Goal: Task Accomplishment & Management: Manage account settings

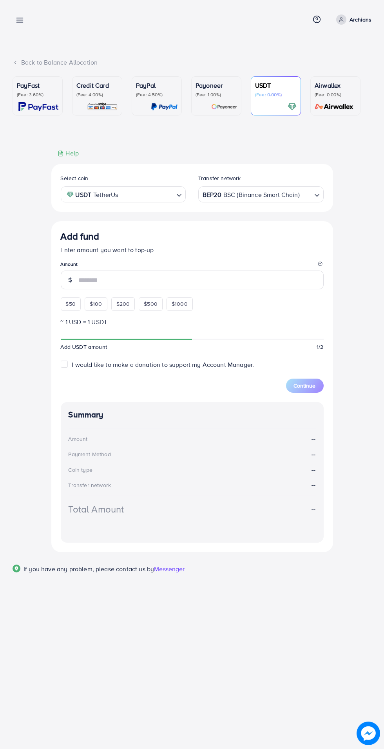
click at [360, 16] on p "Archians" at bounding box center [360, 19] width 22 height 9
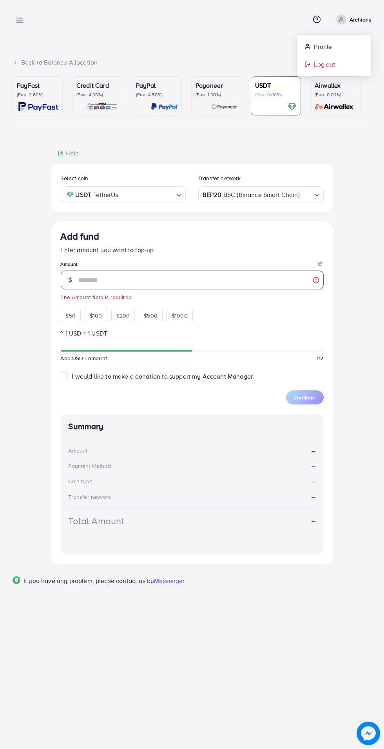
click at [334, 69] on link "Log out" at bounding box center [333, 65] width 74 height 18
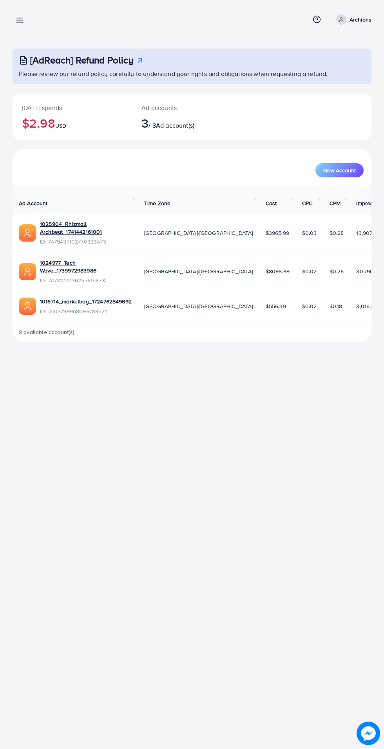
click at [20, 18] on line at bounding box center [20, 18] width 6 height 0
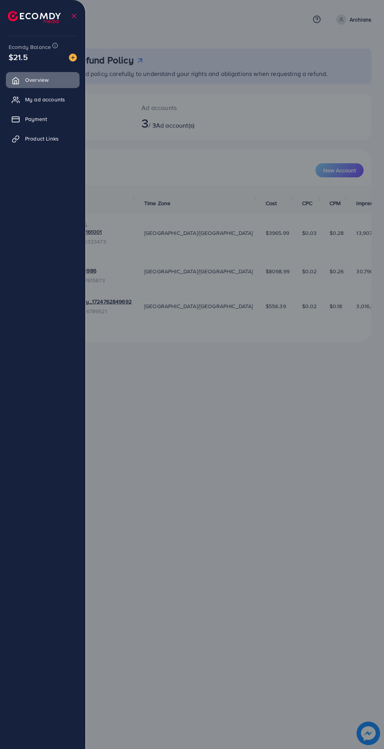
click at [52, 96] on span "My ad accounts" at bounding box center [45, 100] width 40 height 8
